Goal: Navigation & Orientation: Find specific page/section

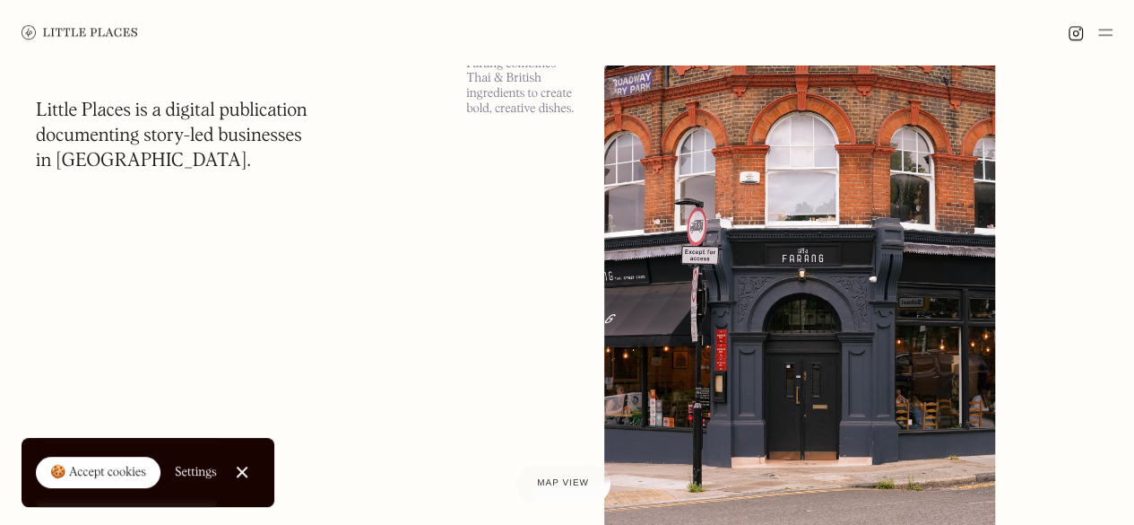
scroll to position [4390, 0]
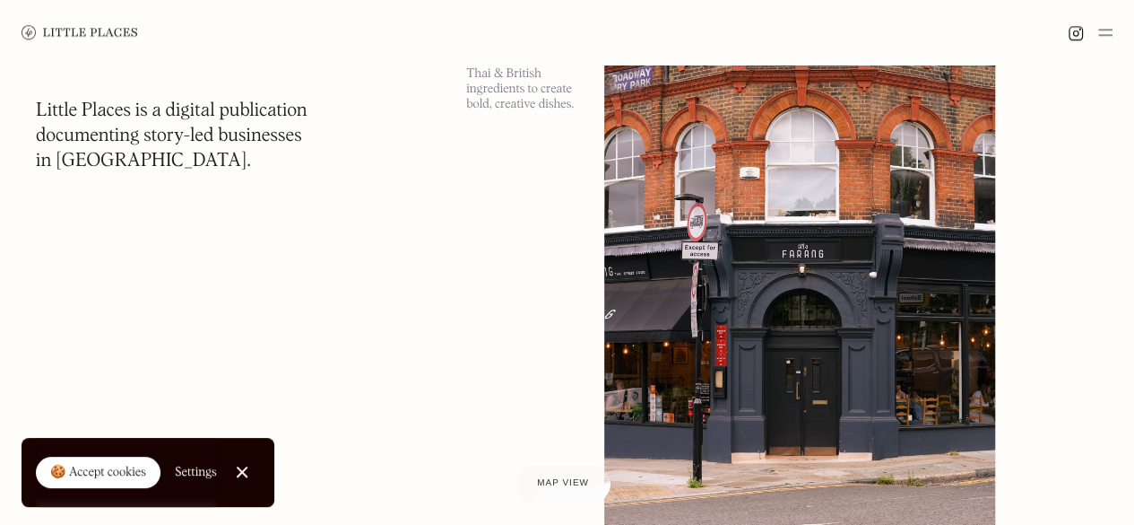
click at [1107, 24] on img at bounding box center [1105, 33] width 14 height 22
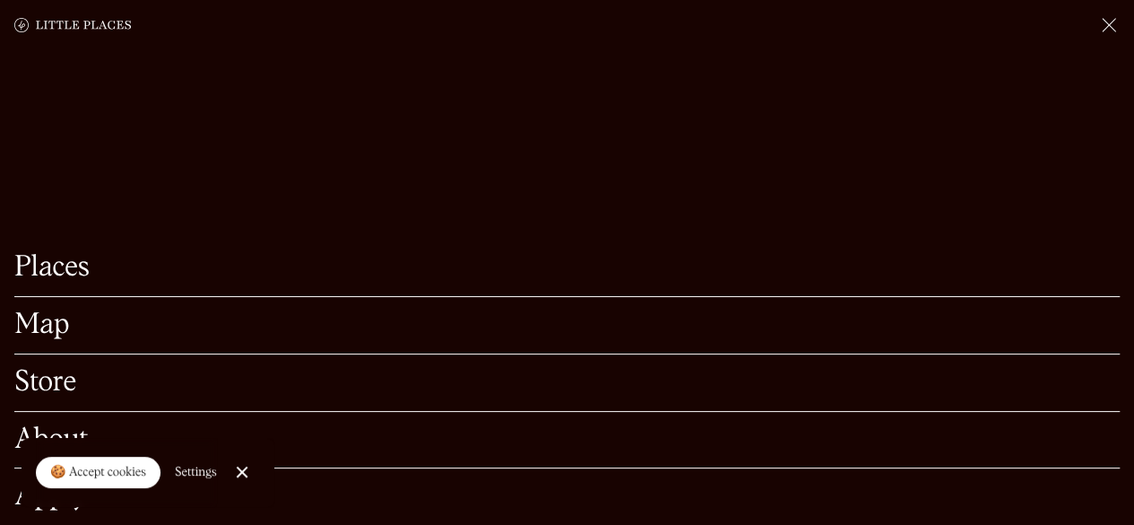
click at [65, 311] on link "Map" at bounding box center [567, 325] width 1106 height 28
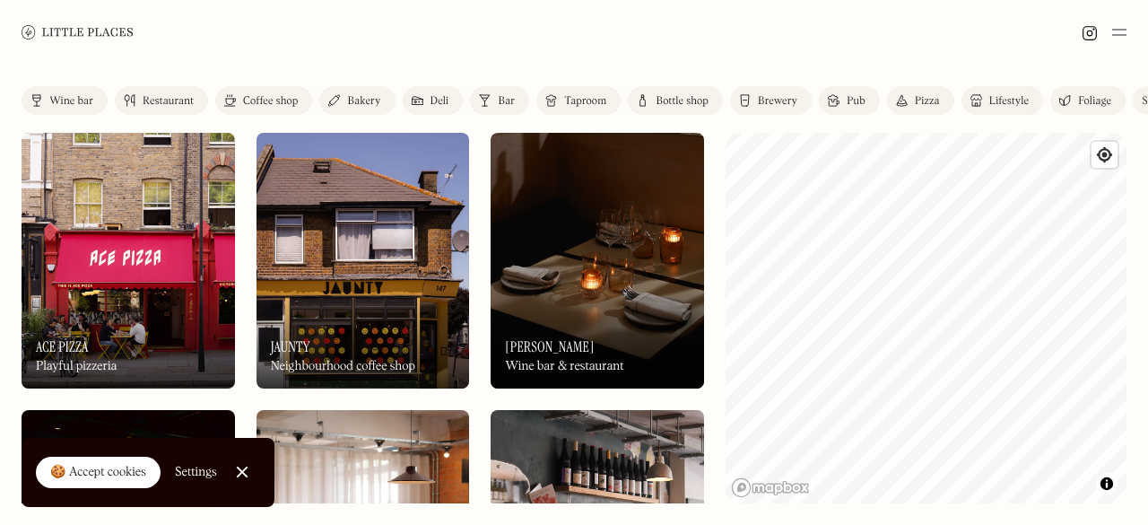
click at [1126, 31] on div at bounding box center [574, 32] width 1148 height 65
click at [1118, 31] on img at bounding box center [1119, 33] width 14 height 22
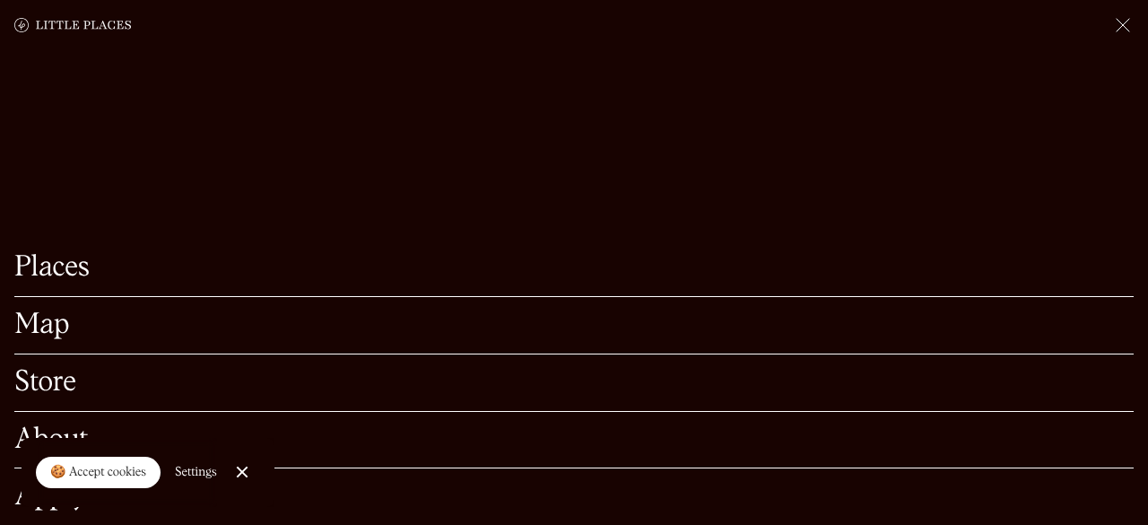
scroll to position [0, 37]
click at [239, 470] on div at bounding box center [242, 472] width 12 height 12
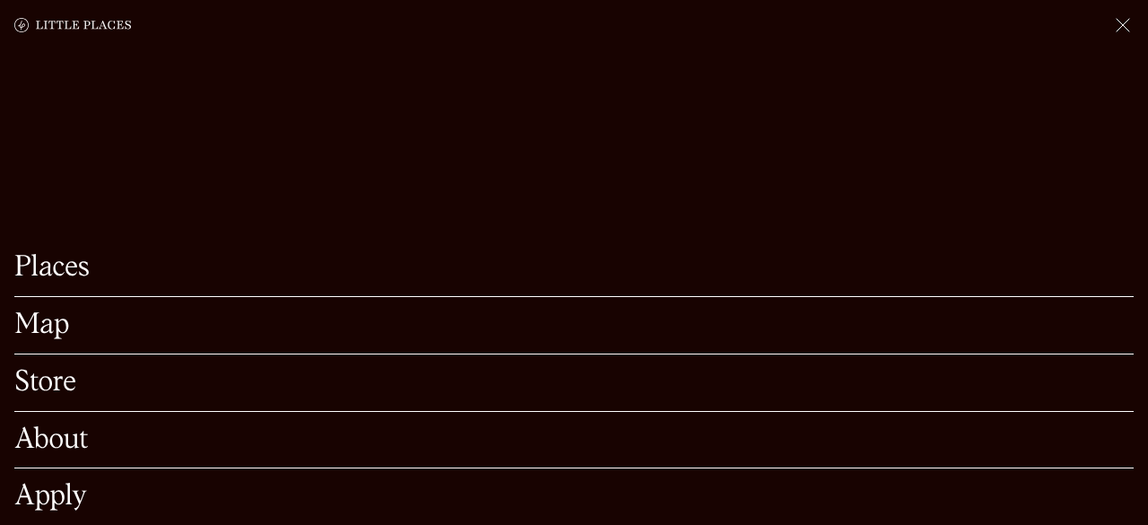
click at [49, 379] on link "Store" at bounding box center [573, 383] width 1119 height 28
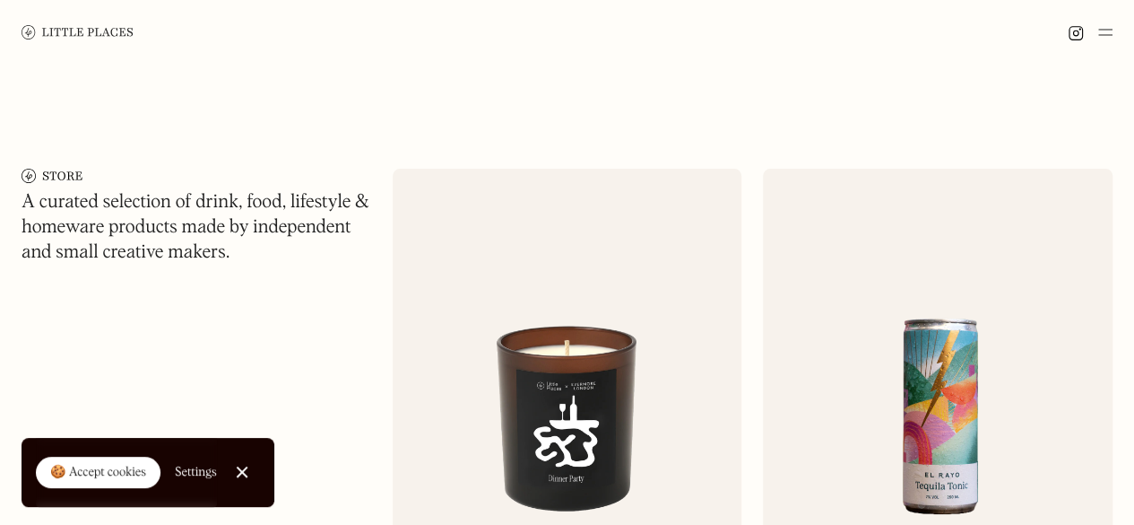
click at [1115, 28] on div at bounding box center [567, 32] width 1134 height 65
click at [1098, 33] on img at bounding box center [1105, 33] width 14 height 22
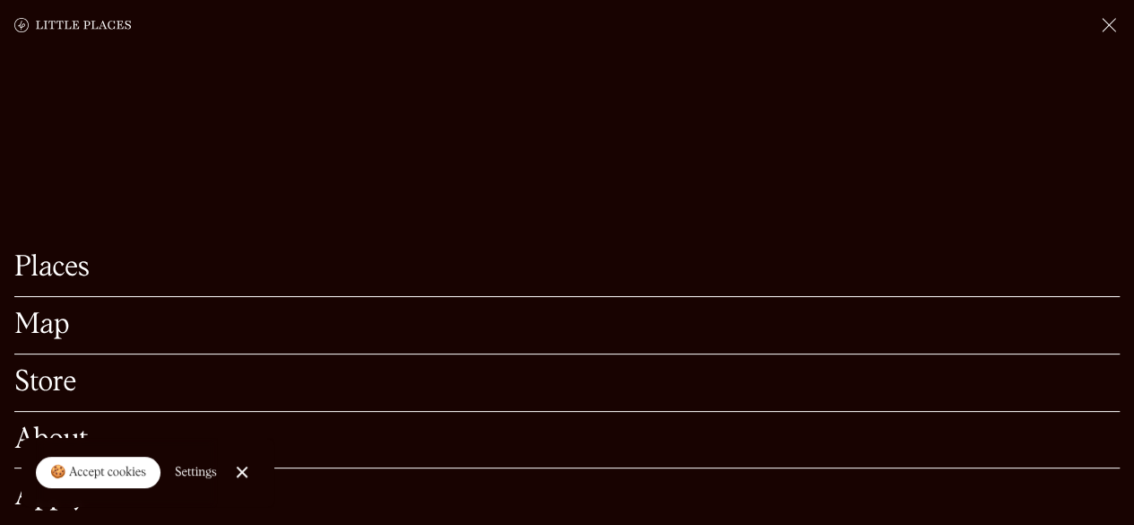
click at [34, 254] on link "Places" at bounding box center [567, 268] width 1106 height 28
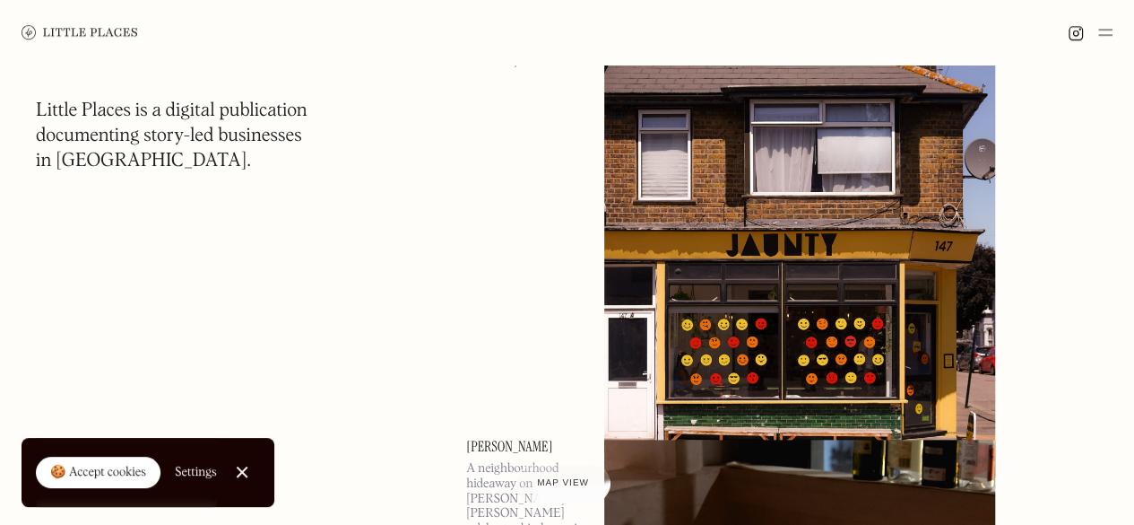
scroll to position [794, 0]
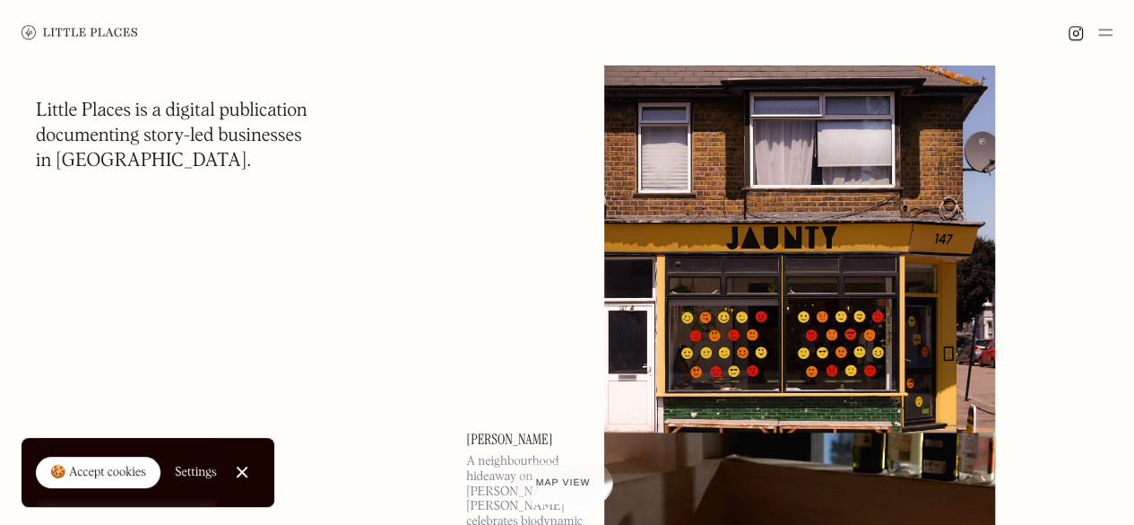
click at [565, 483] on span "Map view" at bounding box center [563, 483] width 55 height 11
